Goal: Task Accomplishment & Management: Use online tool/utility

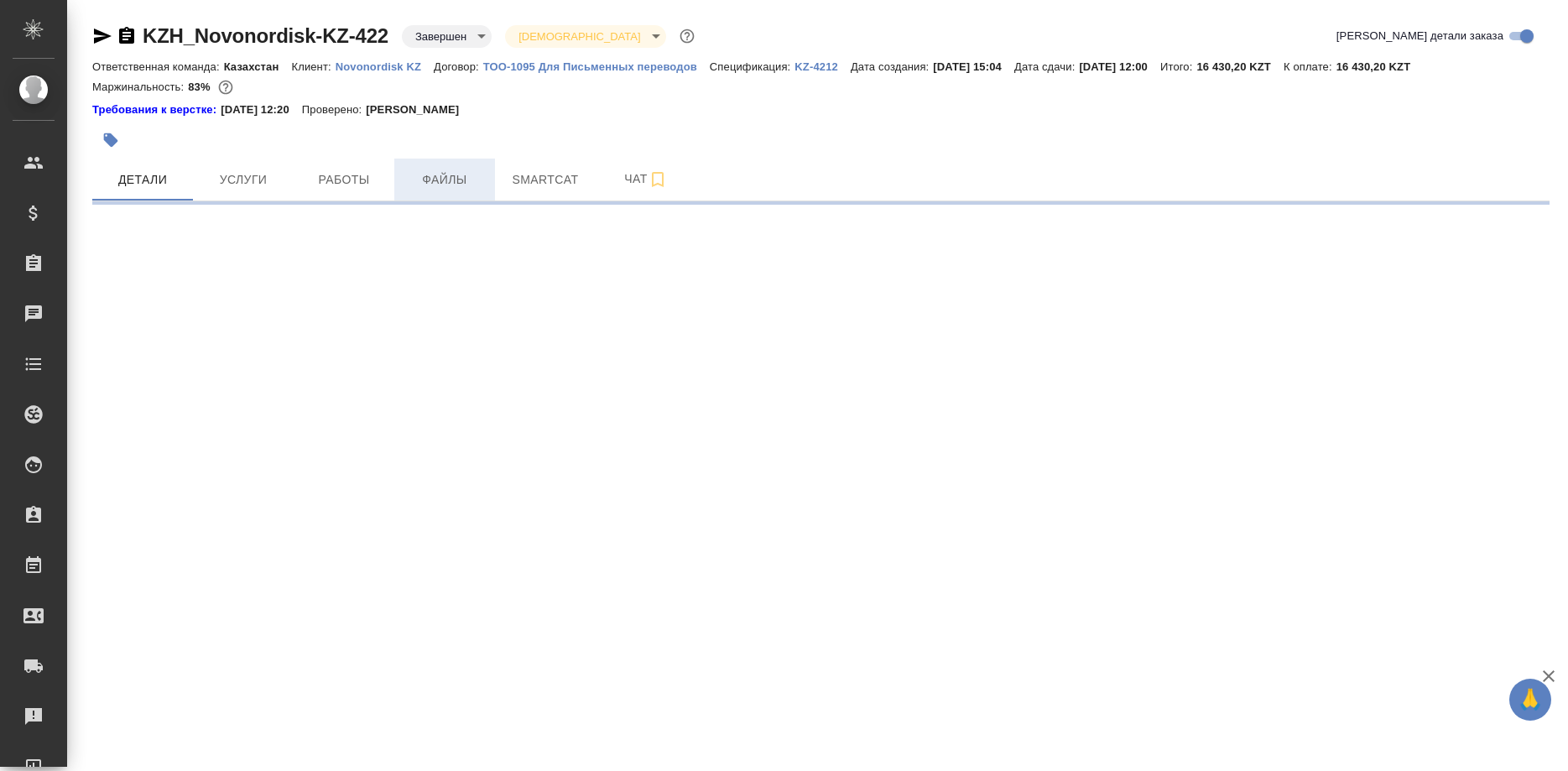
select select "RU"
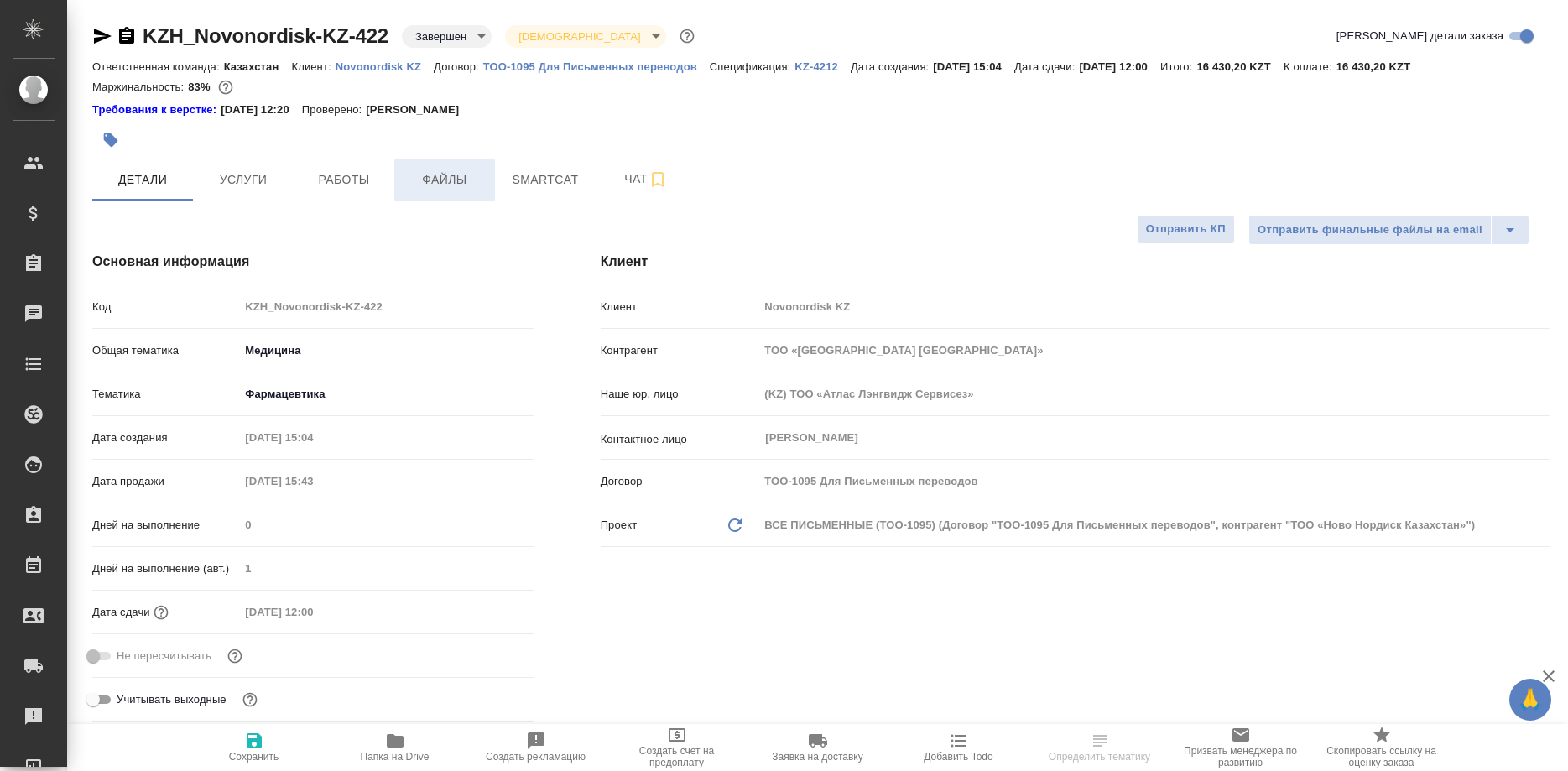
type textarea "x"
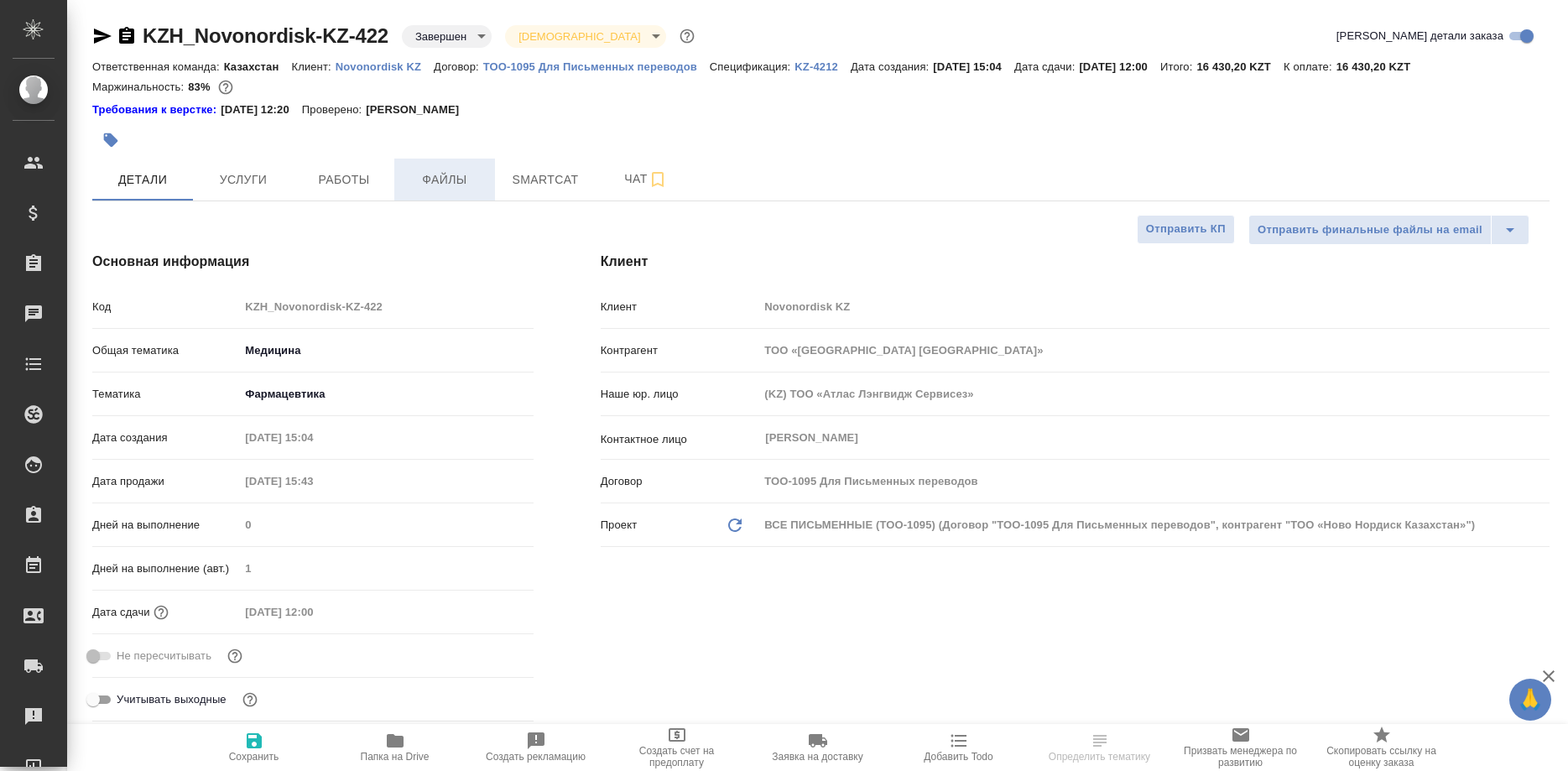
type textarea "x"
click at [346, 178] on span "Работы" at bounding box center [344, 180] width 80 height 21
type input "[PERSON_NAME]"
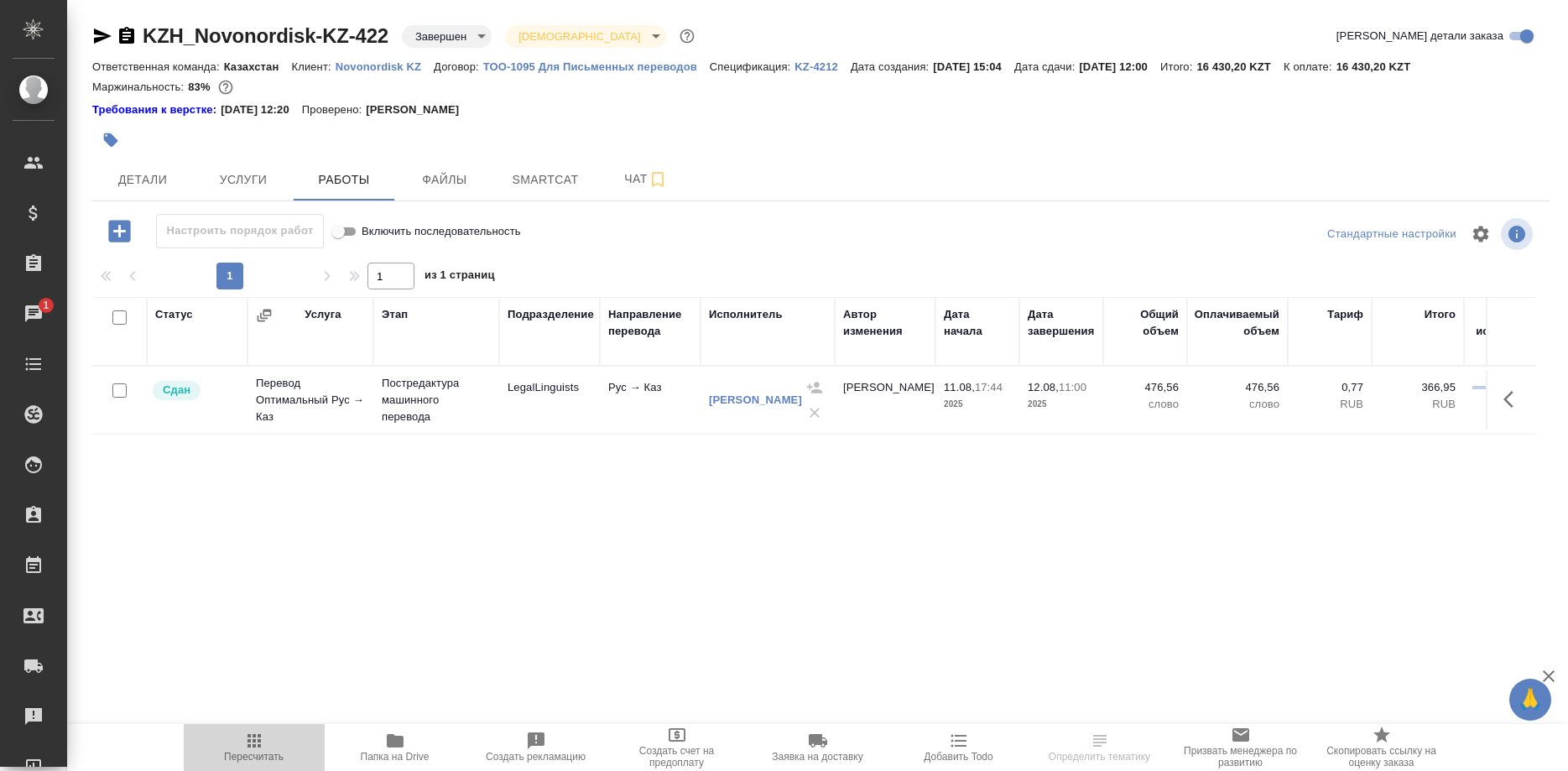
click at [265, 743] on span "Пересчитать" at bounding box center [254, 746] width 121 height 32
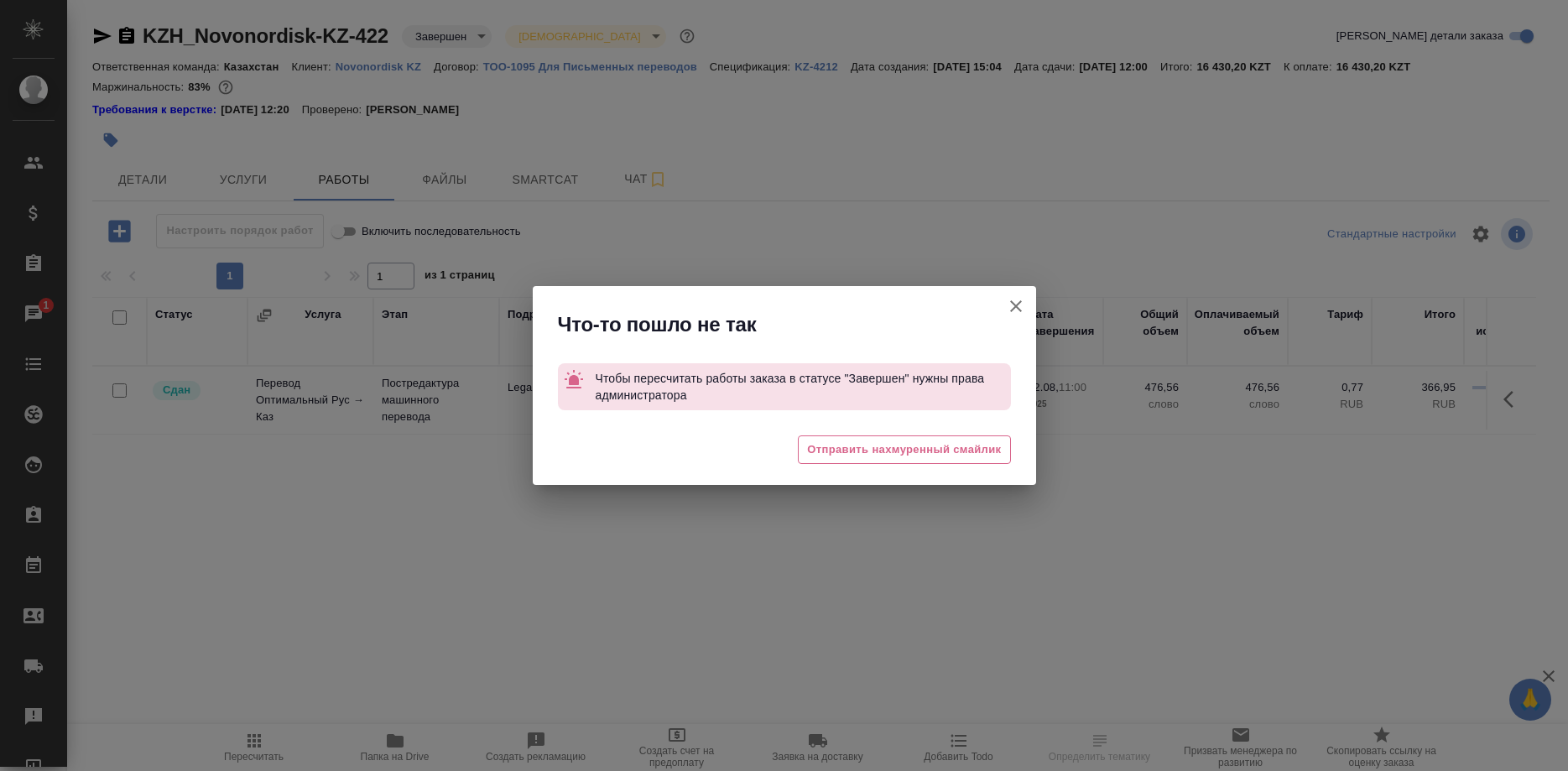
click at [1010, 306] on icon "button" at bounding box center [1016, 306] width 20 height 20
